Goal: Transaction & Acquisition: Purchase product/service

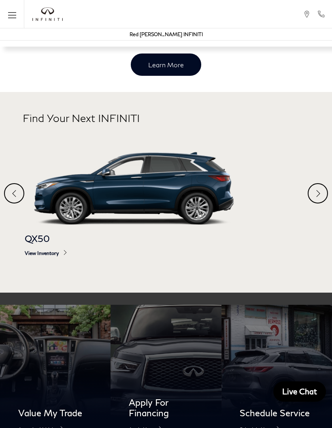
click at [318, 203] on div at bounding box center [318, 193] width 20 height 20
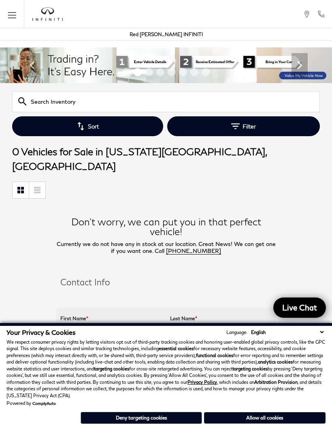
click at [267, 412] on button "Allow all cookies" at bounding box center [265, 417] width 122 height 11
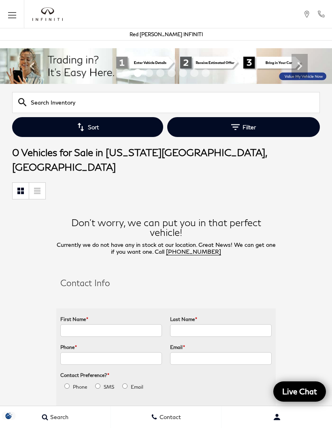
click at [16, 16] on icon "Open the main navigation menu" at bounding box center [12, 15] width 8 height 10
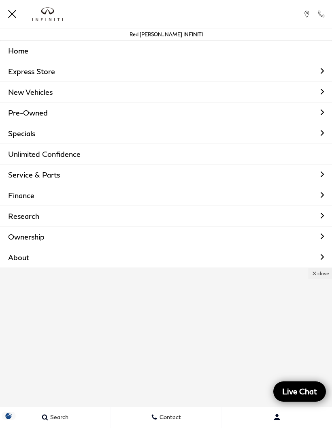
click at [56, 93] on link "New Vehicles" at bounding box center [166, 92] width 332 height 20
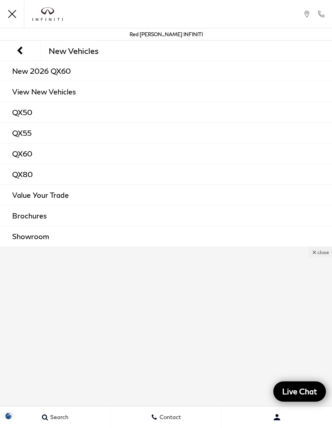
click at [95, 51] on span "New Vehicles" at bounding box center [74, 51] width 50 height 10
click at [64, 94] on link "View New Vehicles" at bounding box center [166, 91] width 332 height 20
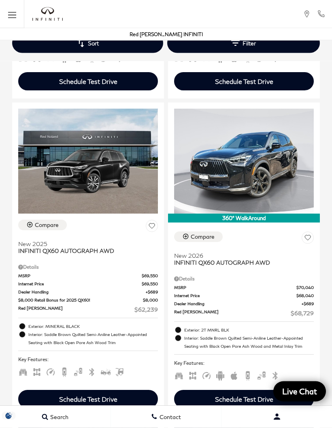
scroll to position [1104, 0]
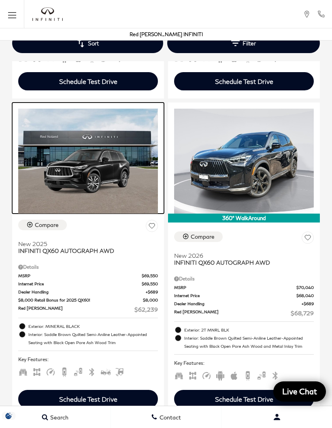
click at [88, 145] on img at bounding box center [88, 161] width 140 height 105
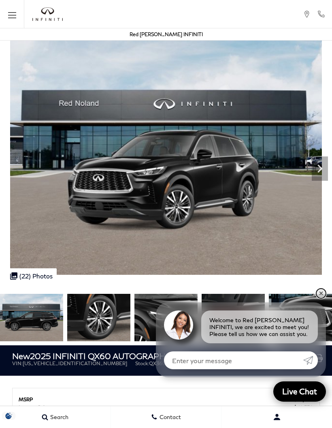
click at [321, 293] on link "✕" at bounding box center [321, 293] width 10 height 10
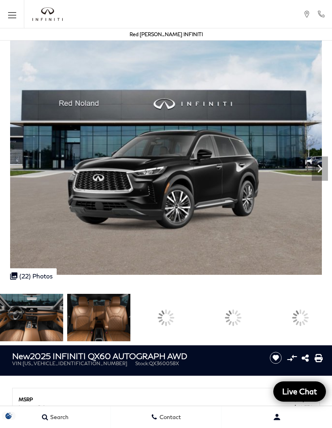
click at [177, 318] on div at bounding box center [165, 317] width 23 height 23
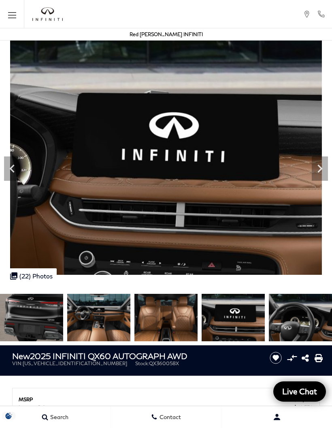
click at [67, 308] on img at bounding box center [98, 317] width 63 height 47
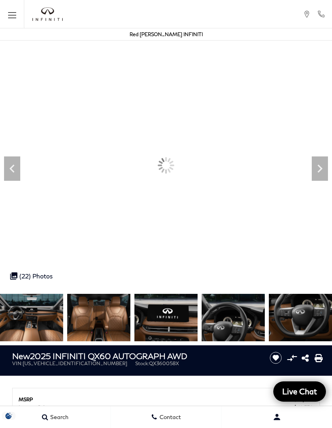
click at [30, 320] on img at bounding box center [31, 317] width 63 height 47
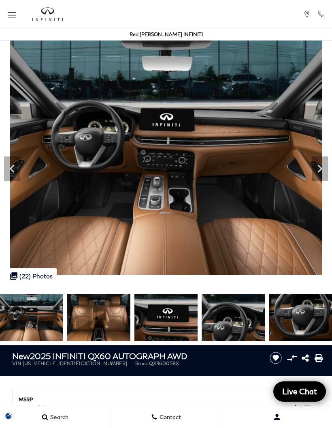
click at [319, 167] on icon "Next" at bounding box center [320, 168] width 16 height 16
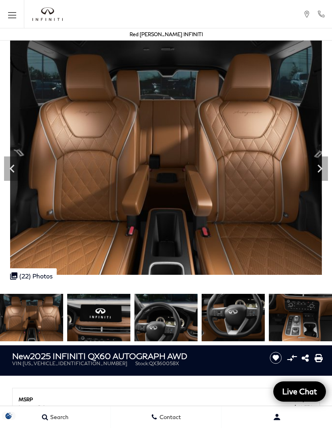
click at [320, 169] on icon "Next" at bounding box center [320, 168] width 16 height 16
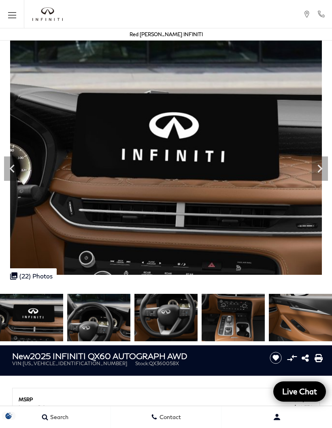
click at [319, 167] on icon "Next" at bounding box center [320, 168] width 16 height 16
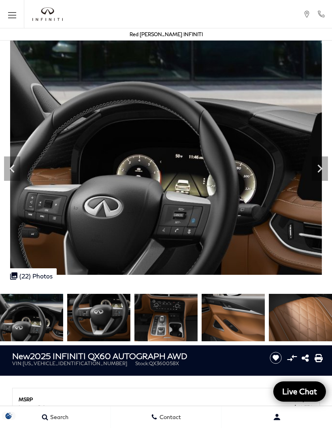
click at [320, 167] on icon "Next" at bounding box center [320, 169] width 5 height 8
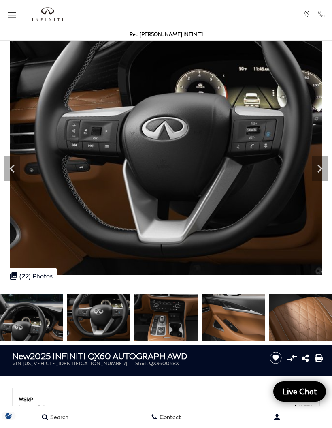
click at [321, 170] on icon "Next" at bounding box center [320, 169] width 5 height 8
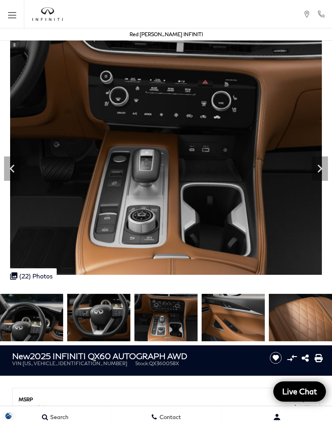
click at [321, 169] on icon "Next" at bounding box center [320, 169] width 5 height 8
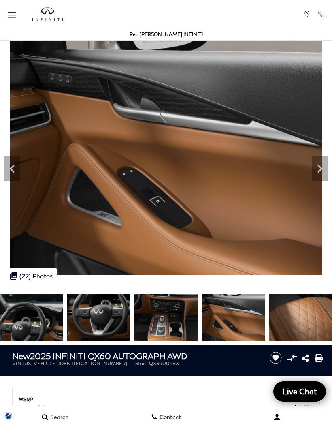
click at [320, 169] on icon "Next" at bounding box center [320, 168] width 16 height 16
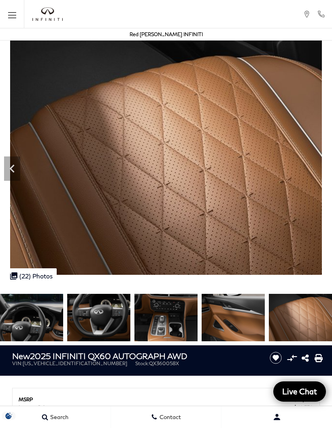
click at [285, 217] on img at bounding box center [166, 158] width 332 height 234
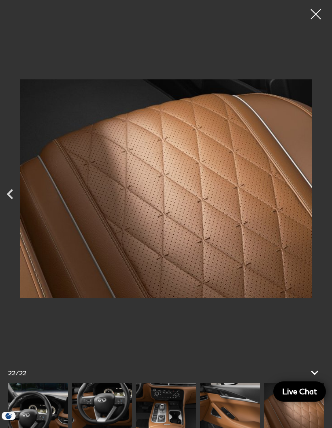
click at [320, 14] on div at bounding box center [316, 14] width 20 height 20
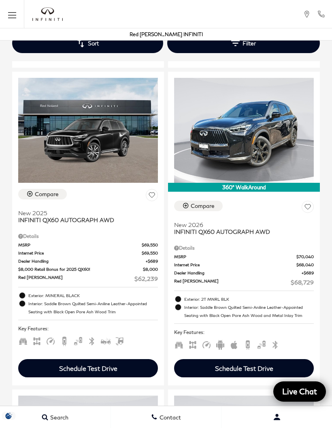
scroll to position [1134, 0]
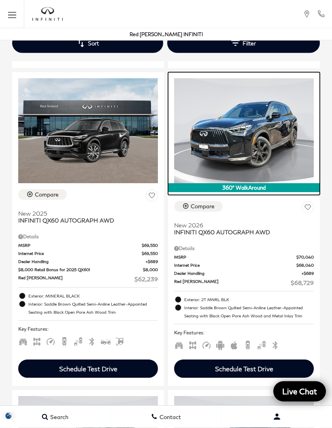
click at [252, 100] on img at bounding box center [244, 131] width 140 height 105
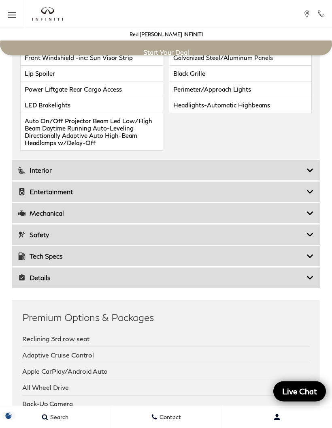
scroll to position [1807, 0]
click at [278, 174] on h3 "Interior" at bounding box center [162, 170] width 288 height 8
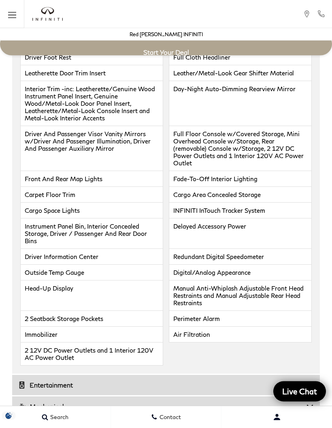
scroll to position [1785, 0]
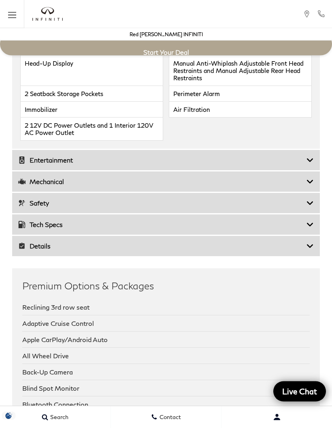
click at [284, 165] on h3 "Entertainment" at bounding box center [162, 160] width 288 height 8
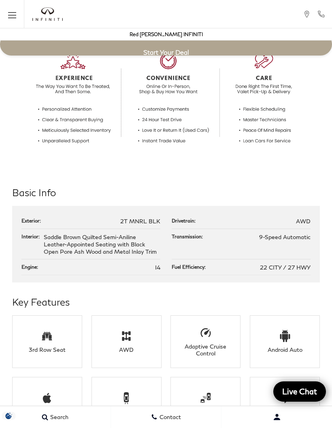
scroll to position [854, 0]
